Goal: Download file/media

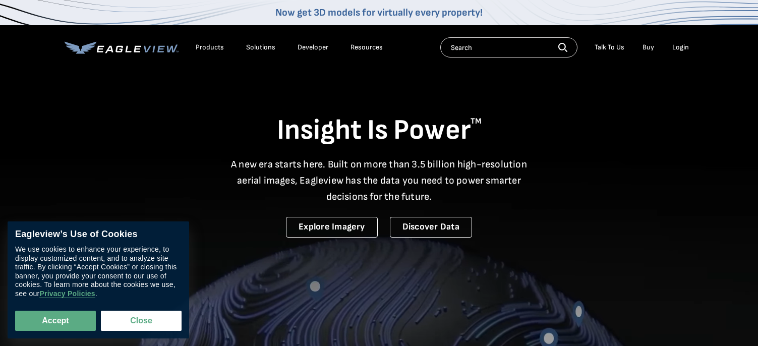
click at [218, 49] on div "Products" at bounding box center [210, 47] width 28 height 9
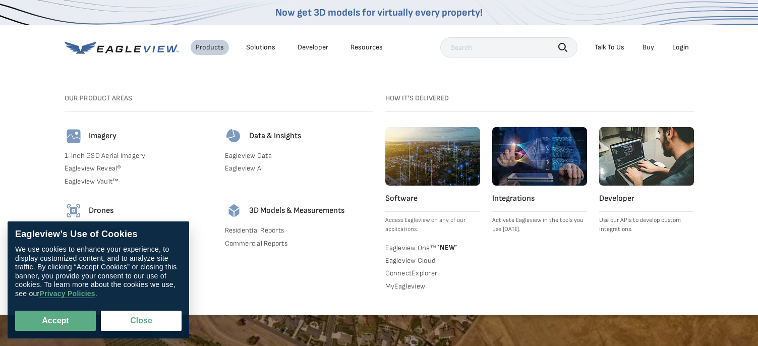
click at [441, 180] on img at bounding box center [432, 156] width 95 height 58
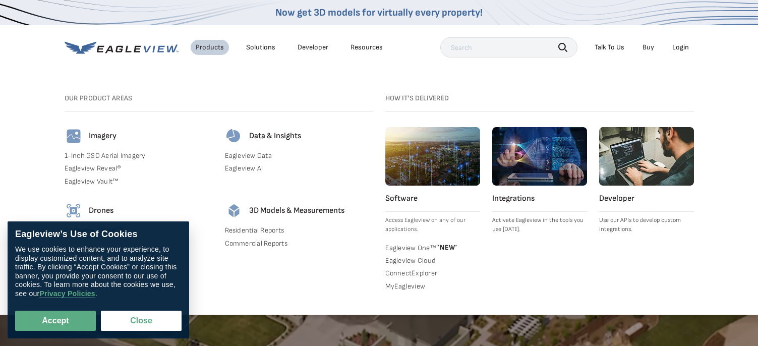
scroll to position [101, 0]
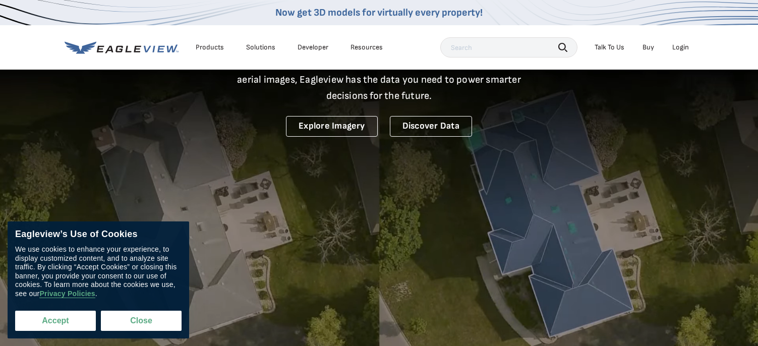
click at [62, 322] on button "Accept" at bounding box center [55, 321] width 81 height 20
checkbox input "true"
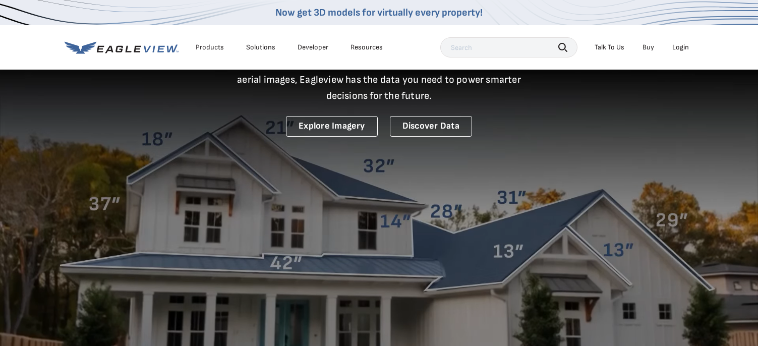
scroll to position [0, 0]
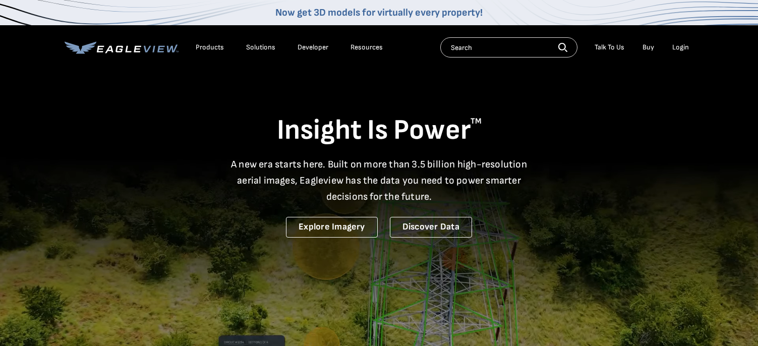
click at [208, 47] on div "Products" at bounding box center [210, 47] width 28 height 9
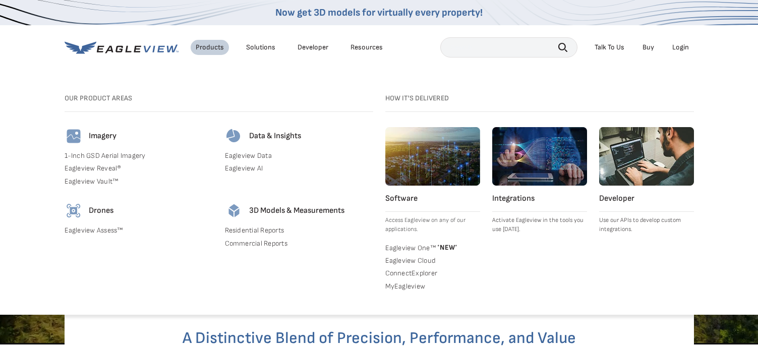
scroll to position [202, 0]
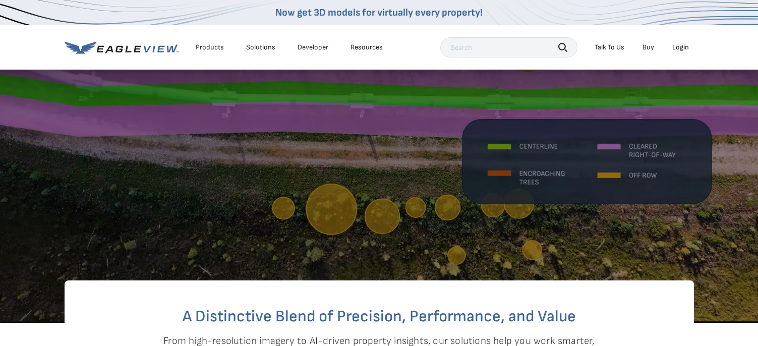
click at [641, 317] on h2 "A Distinctive Blend of Precision, Performance, and Value" at bounding box center [379, 317] width 549 height 16
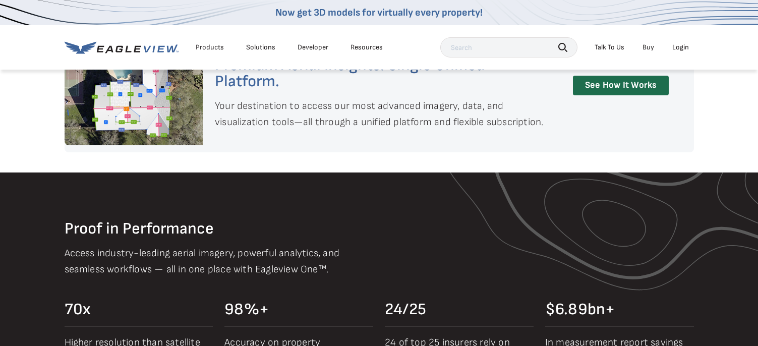
scroll to position [655, 0]
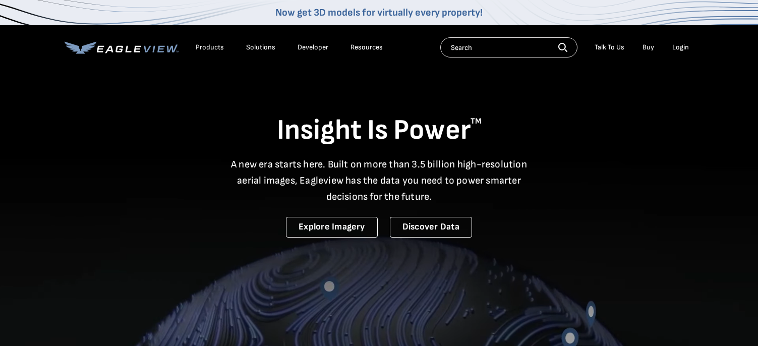
click at [213, 46] on div "Products" at bounding box center [210, 47] width 28 height 9
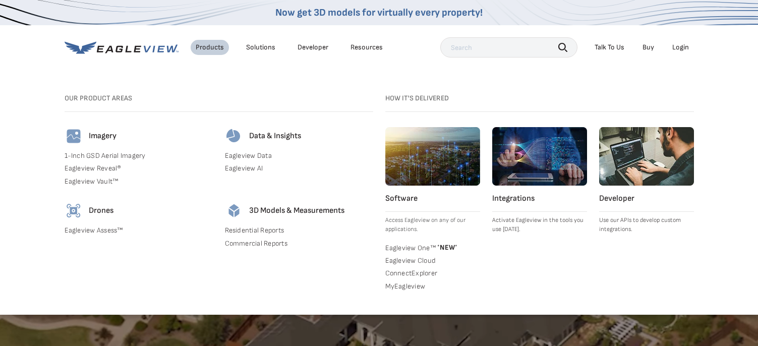
click at [96, 178] on link "Eagleview Vault™" at bounding box center [139, 181] width 148 height 9
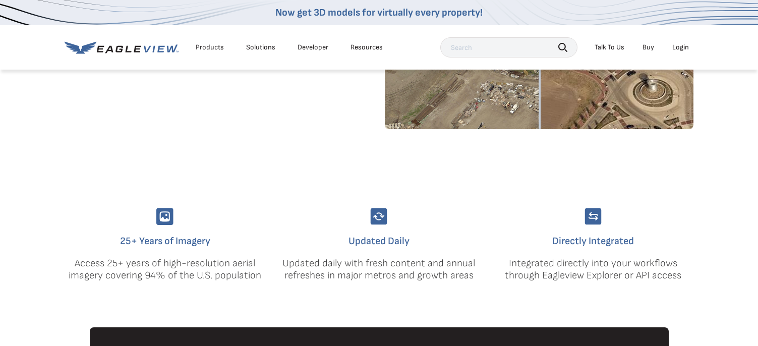
scroll to position [252, 0]
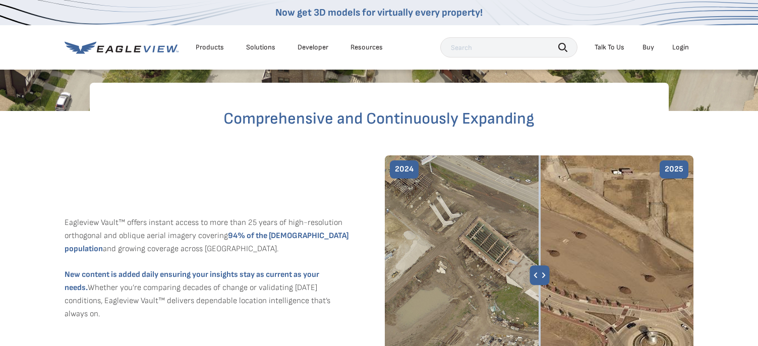
click at [366, 46] on div "Resources" at bounding box center [366, 47] width 32 height 9
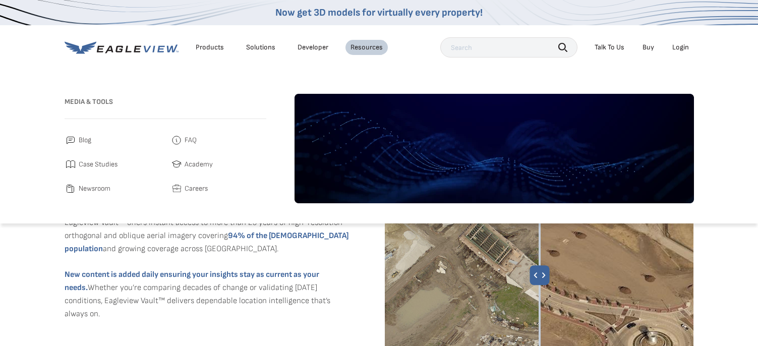
click at [259, 41] on li "Solutions" at bounding box center [260, 47] width 39 height 15
click at [267, 52] on li "Solutions" at bounding box center [260, 47] width 39 height 15
click at [267, 49] on div "Solutions" at bounding box center [260, 47] width 29 height 9
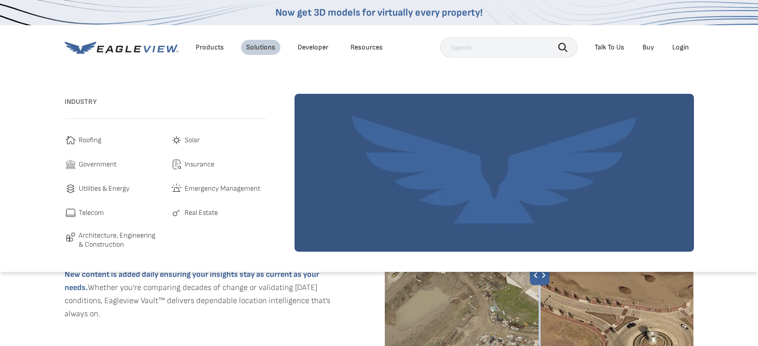
click at [200, 46] on div "Products" at bounding box center [210, 47] width 28 height 9
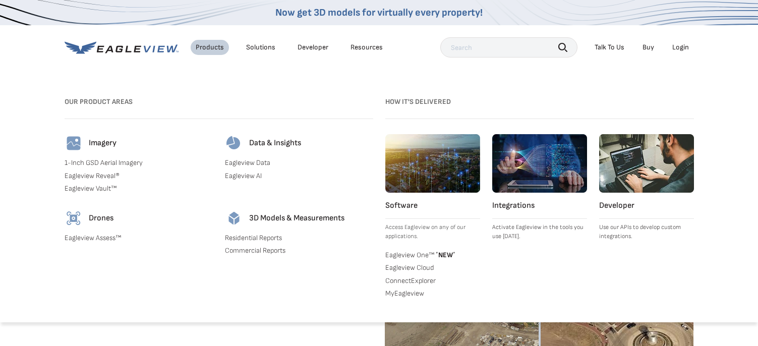
click at [429, 170] on img at bounding box center [432, 163] width 95 height 58
click at [559, 231] on p "Activate Eagleview in the tools you use [DATE]." at bounding box center [539, 232] width 95 height 18
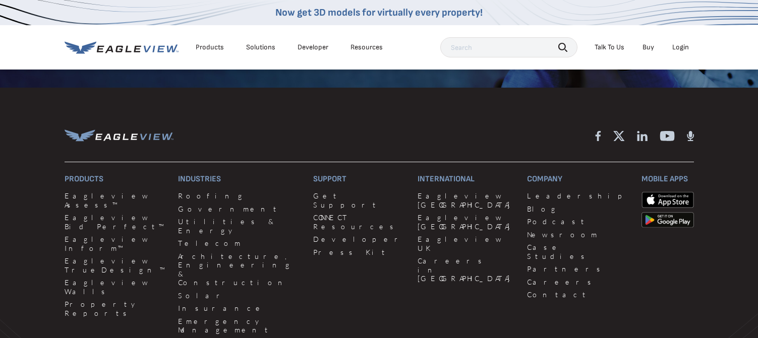
scroll to position [1664, 0]
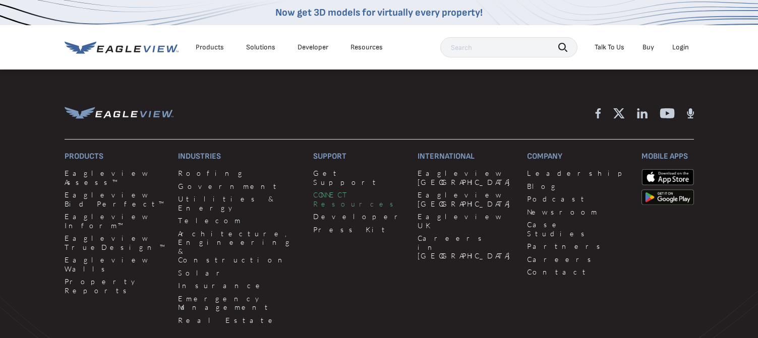
click at [313, 191] on link "CONNECT Resources" at bounding box center [359, 200] width 92 height 18
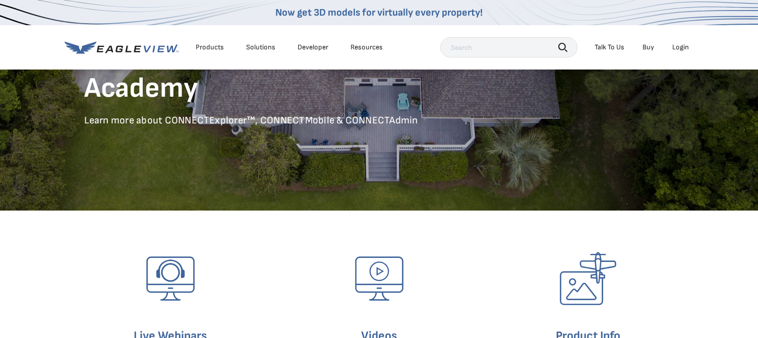
scroll to position [77, 0]
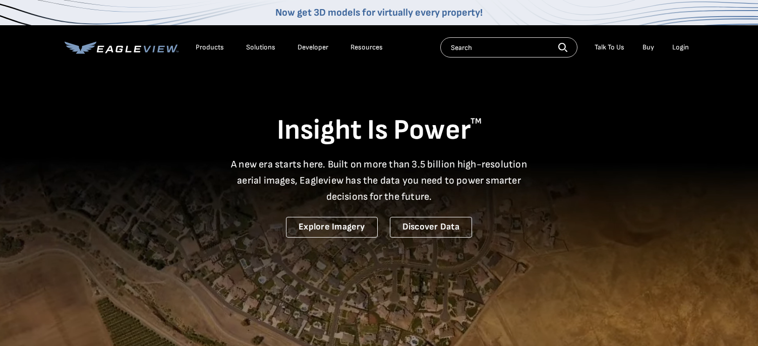
click at [489, 47] on input "text" at bounding box center [508, 47] width 137 height 20
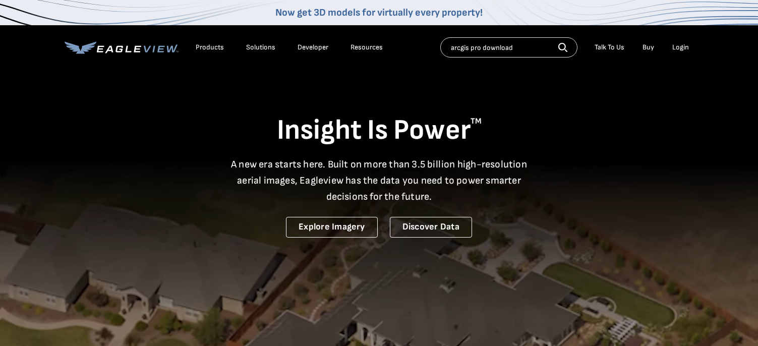
type input "arcgis pro download"
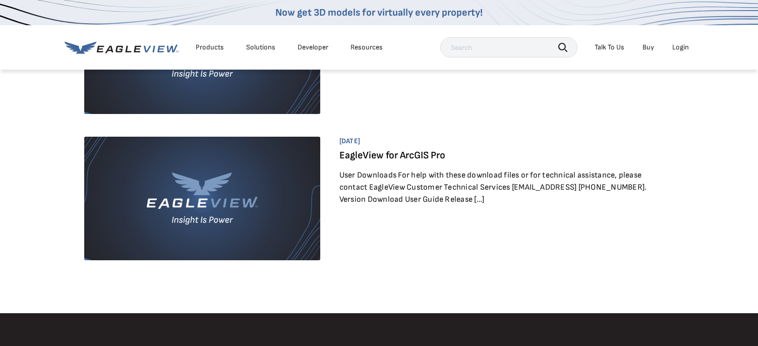
scroll to position [403, 0]
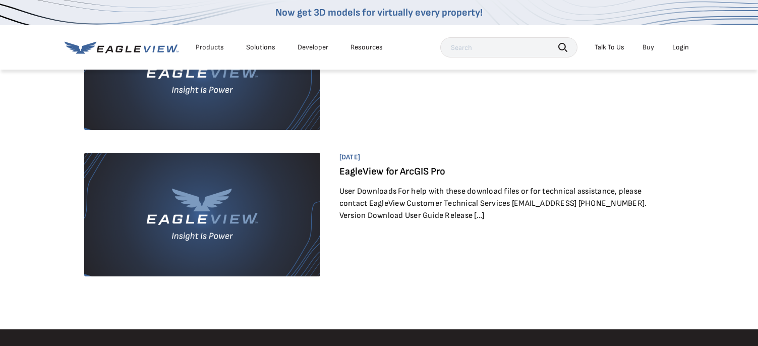
click at [248, 192] on img at bounding box center [202, 214] width 236 height 123
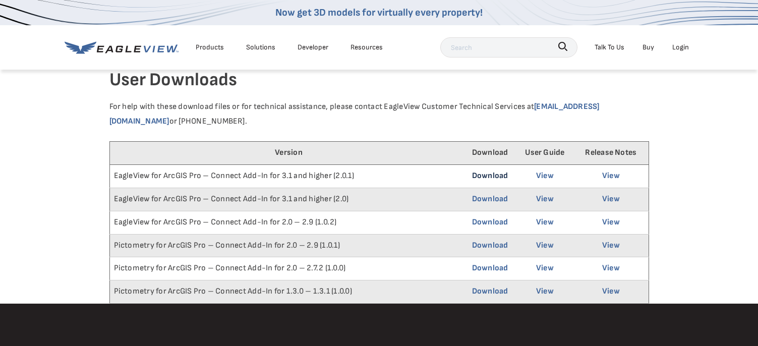
click at [488, 174] on link "Download" at bounding box center [490, 176] width 36 height 10
